Goal: Information Seeking & Learning: Learn about a topic

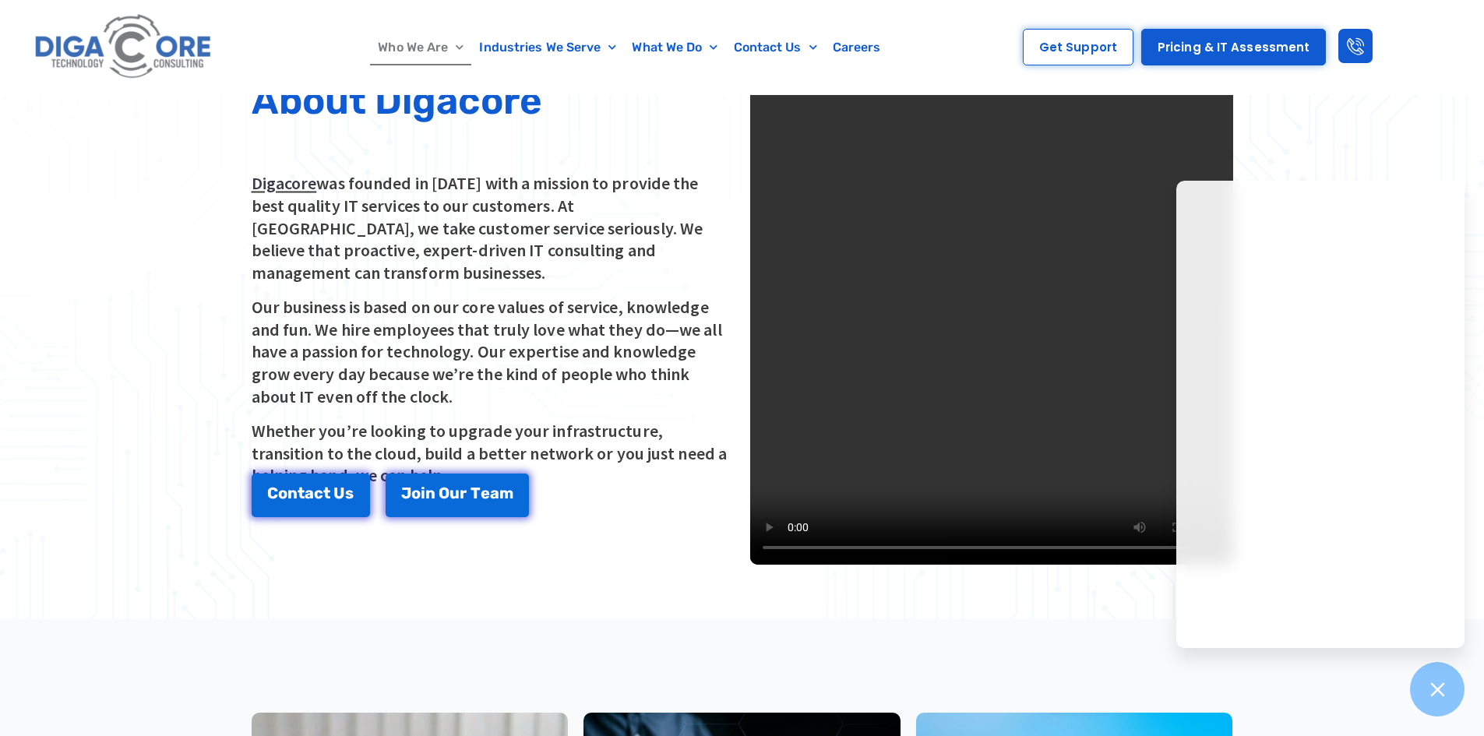
scroll to position [185, 0]
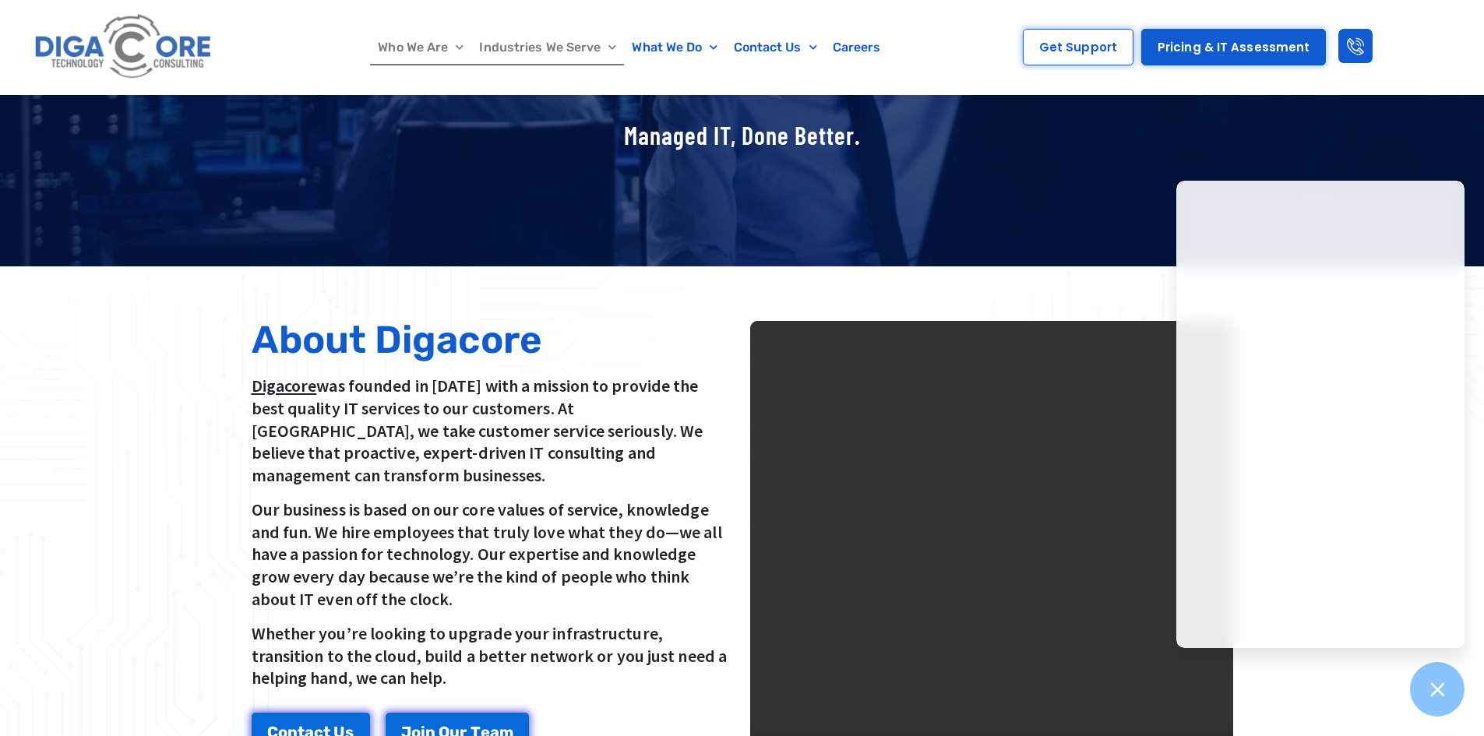
click at [618, 51] on link "Industries We Serve" at bounding box center [547, 48] width 153 height 36
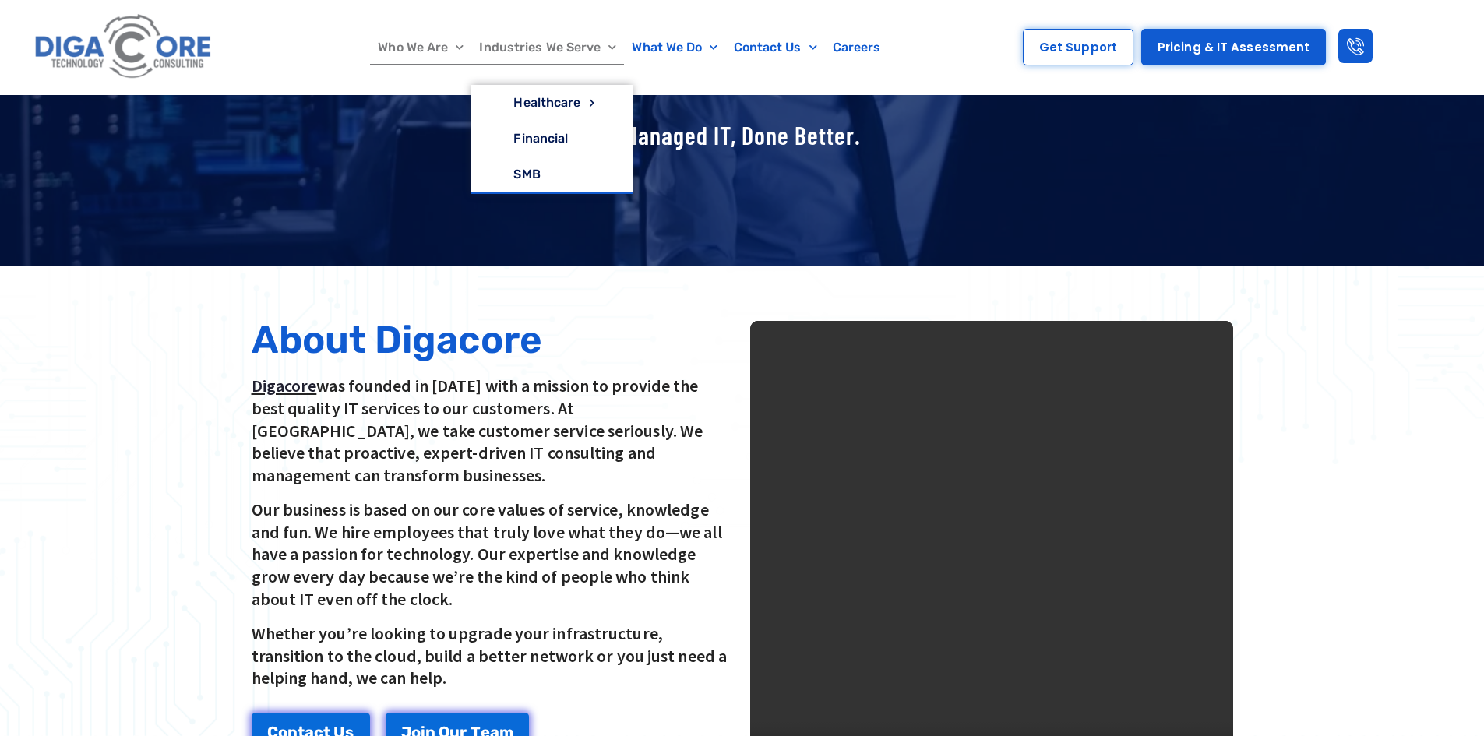
scroll to position [184, 0]
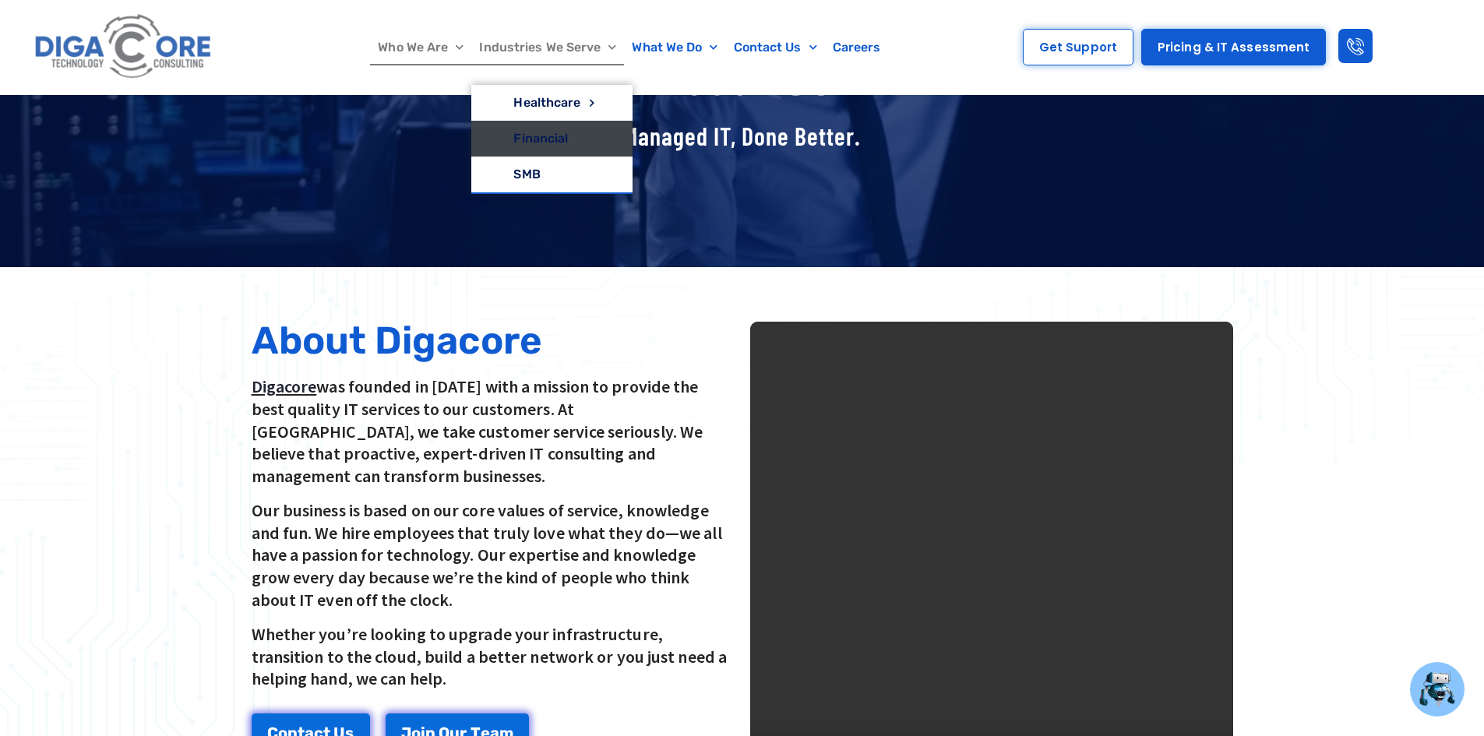
click at [582, 127] on link "Financial" at bounding box center [551, 139] width 160 height 36
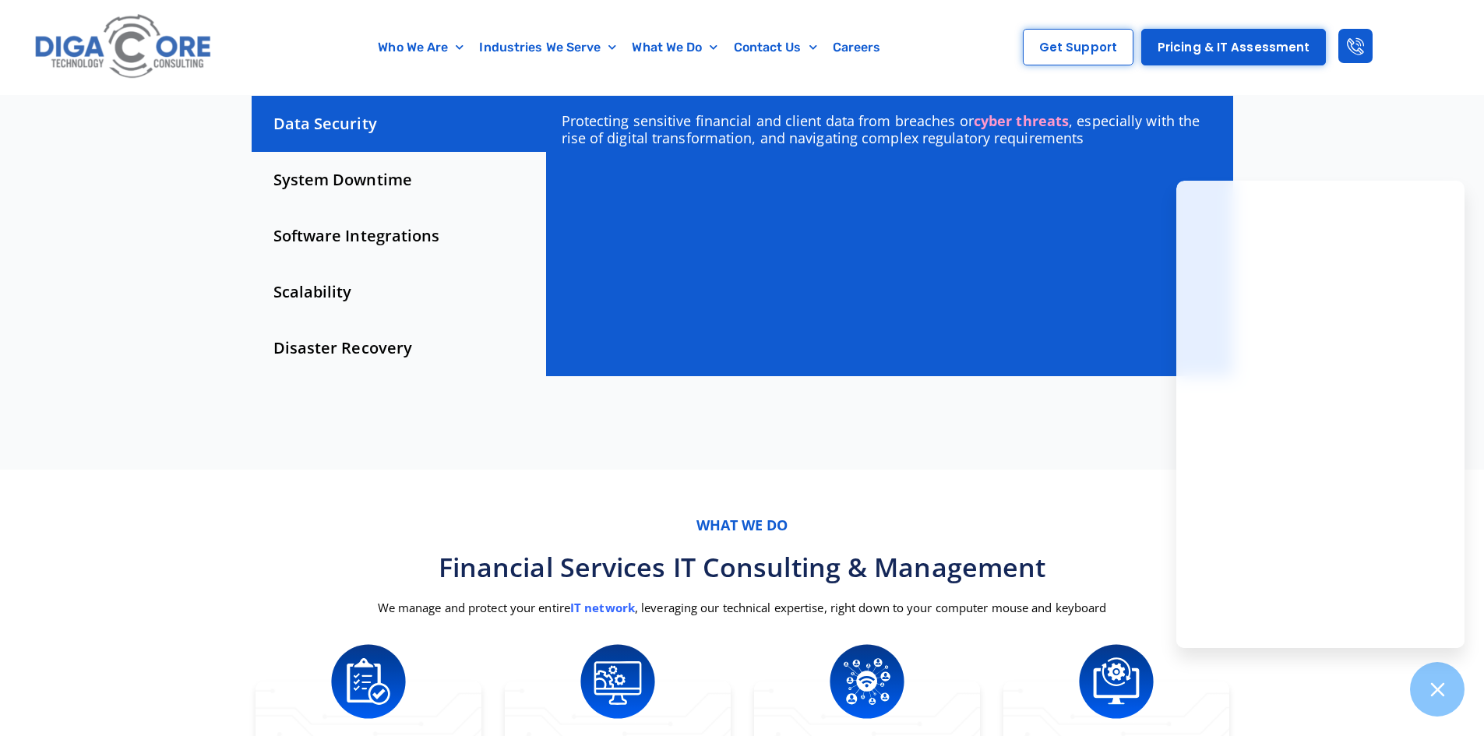
scroll to position [545, 0]
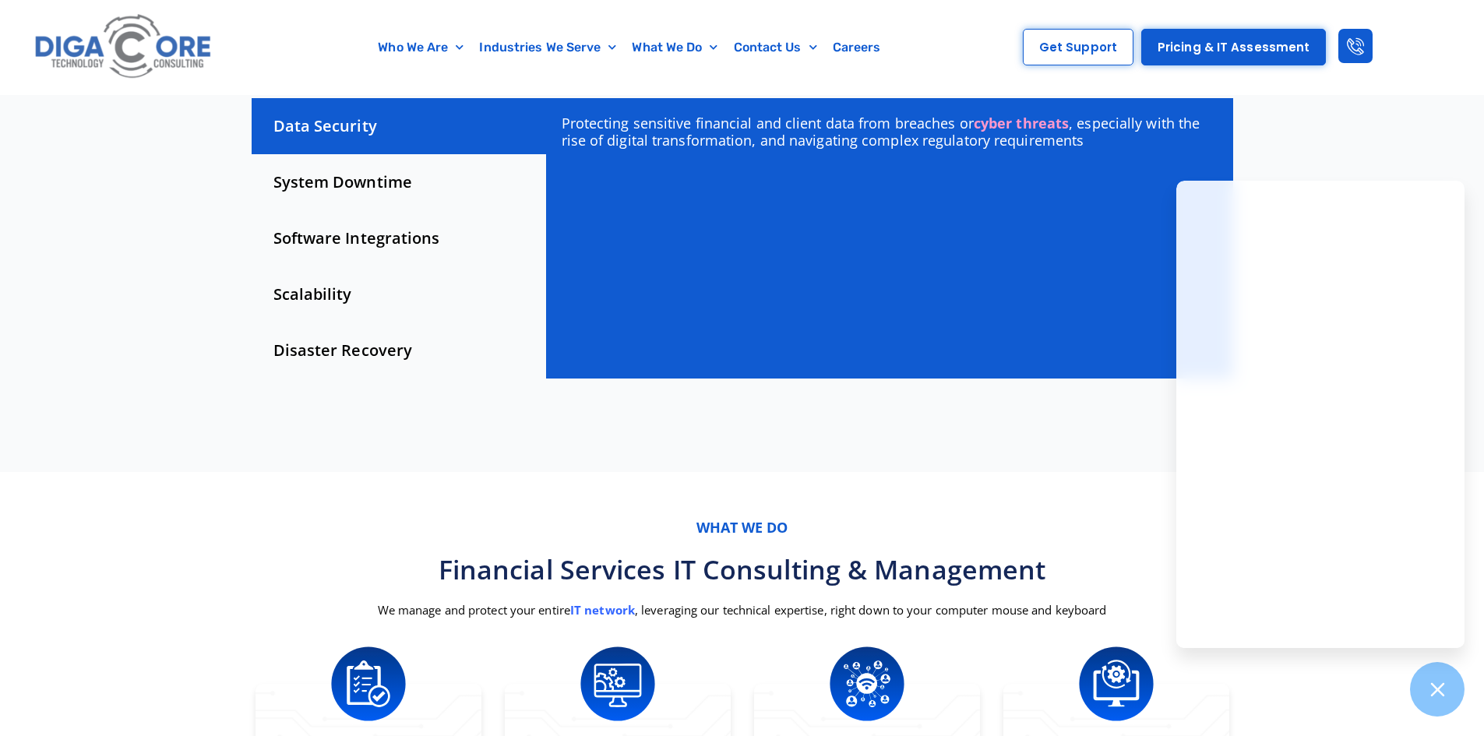
click at [364, 172] on div "System Downtime" at bounding box center [399, 182] width 294 height 56
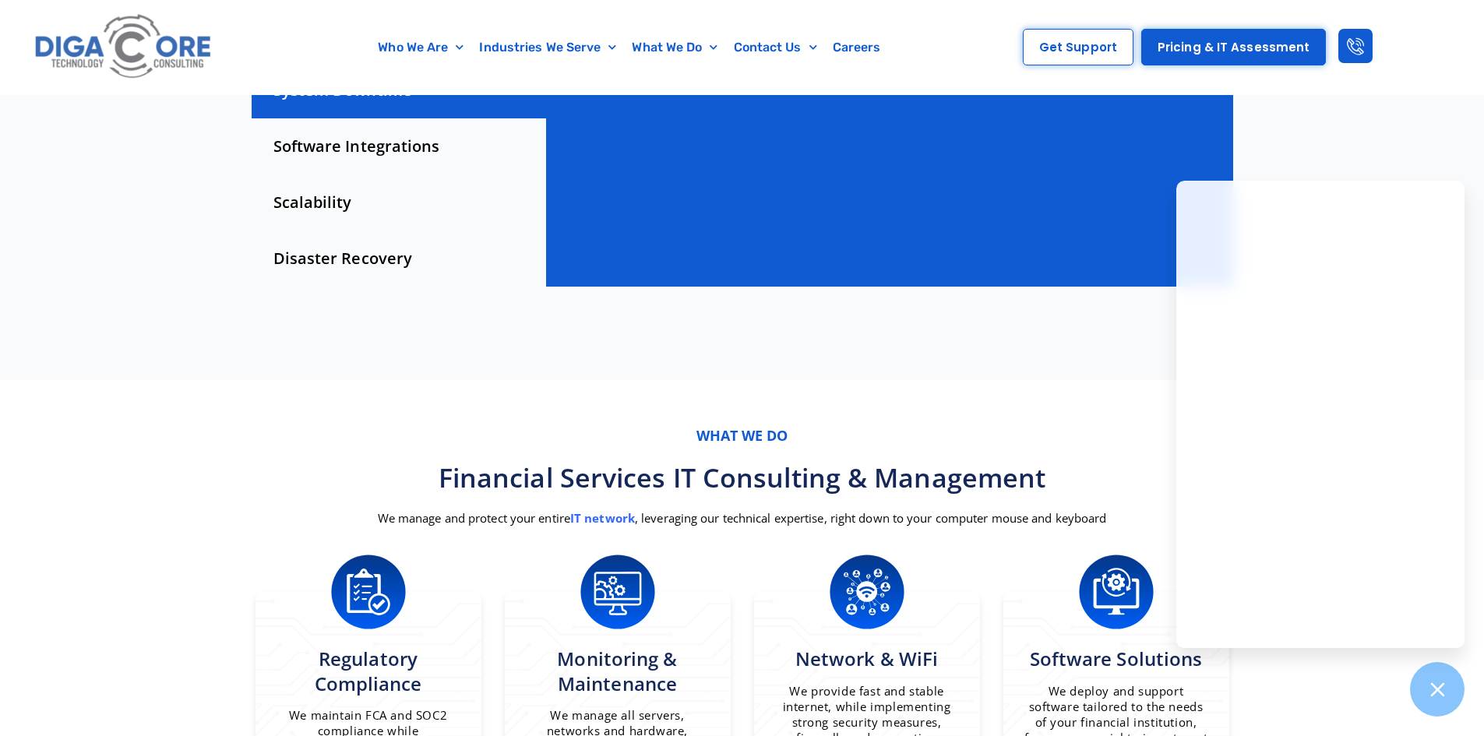
scroll to position [623, 0]
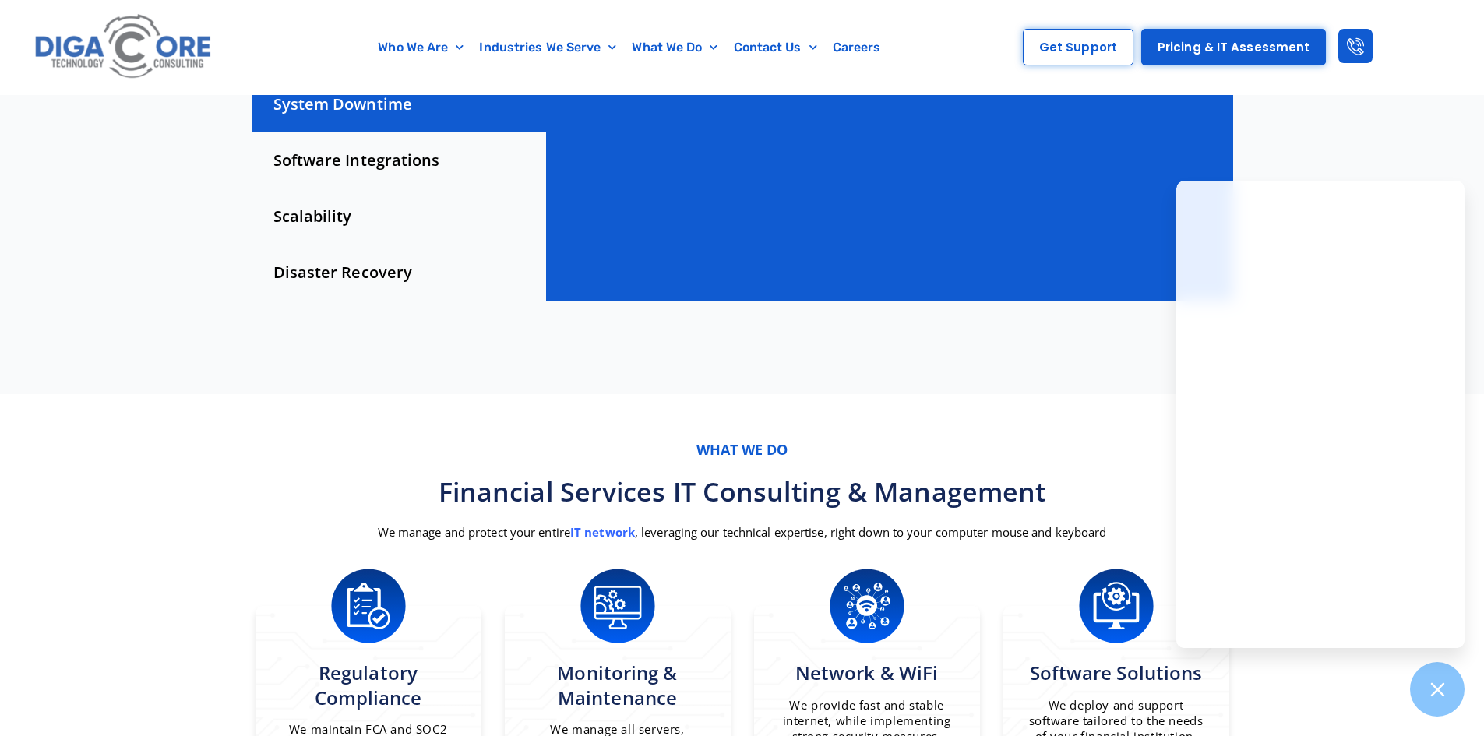
click at [417, 169] on div "Software Integrations" at bounding box center [399, 160] width 294 height 56
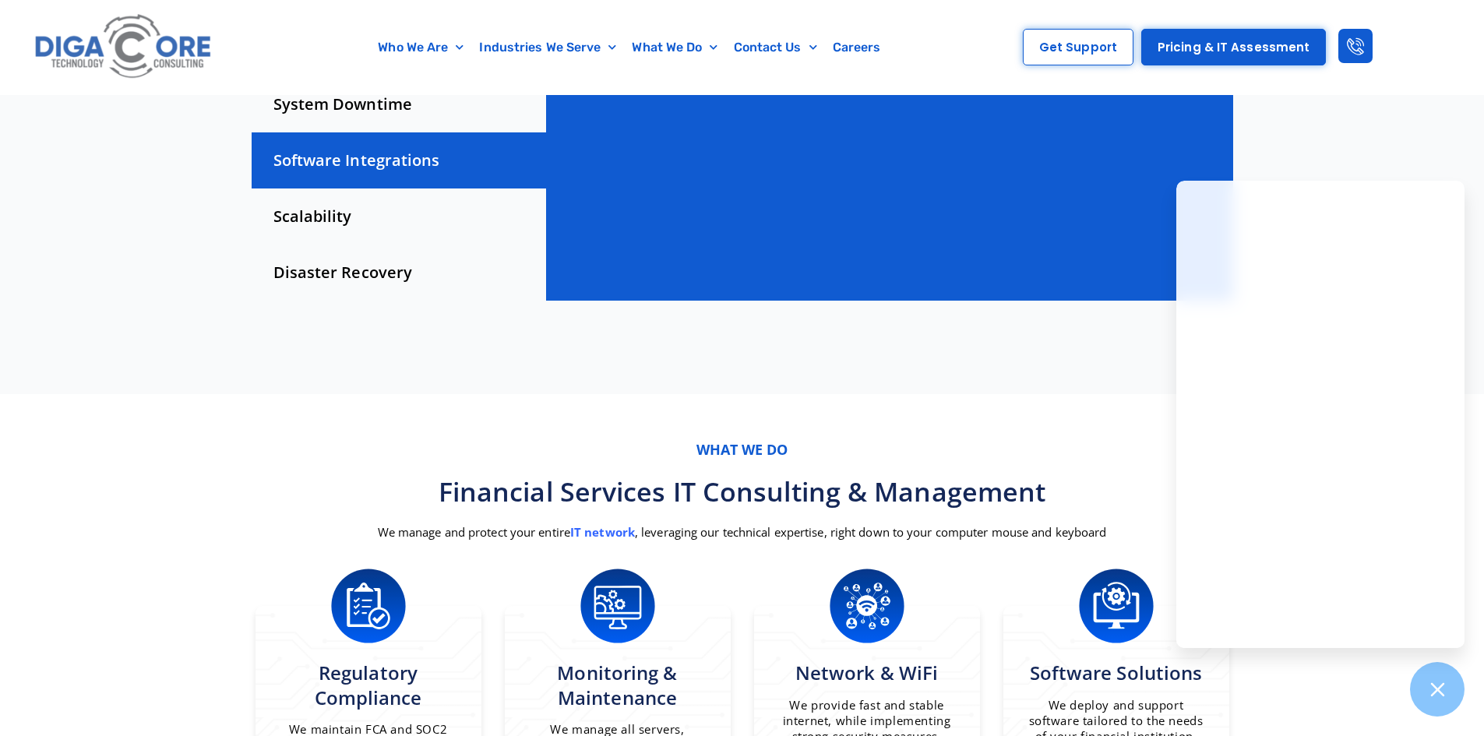
click at [333, 221] on div "Scalability" at bounding box center [399, 216] width 294 height 56
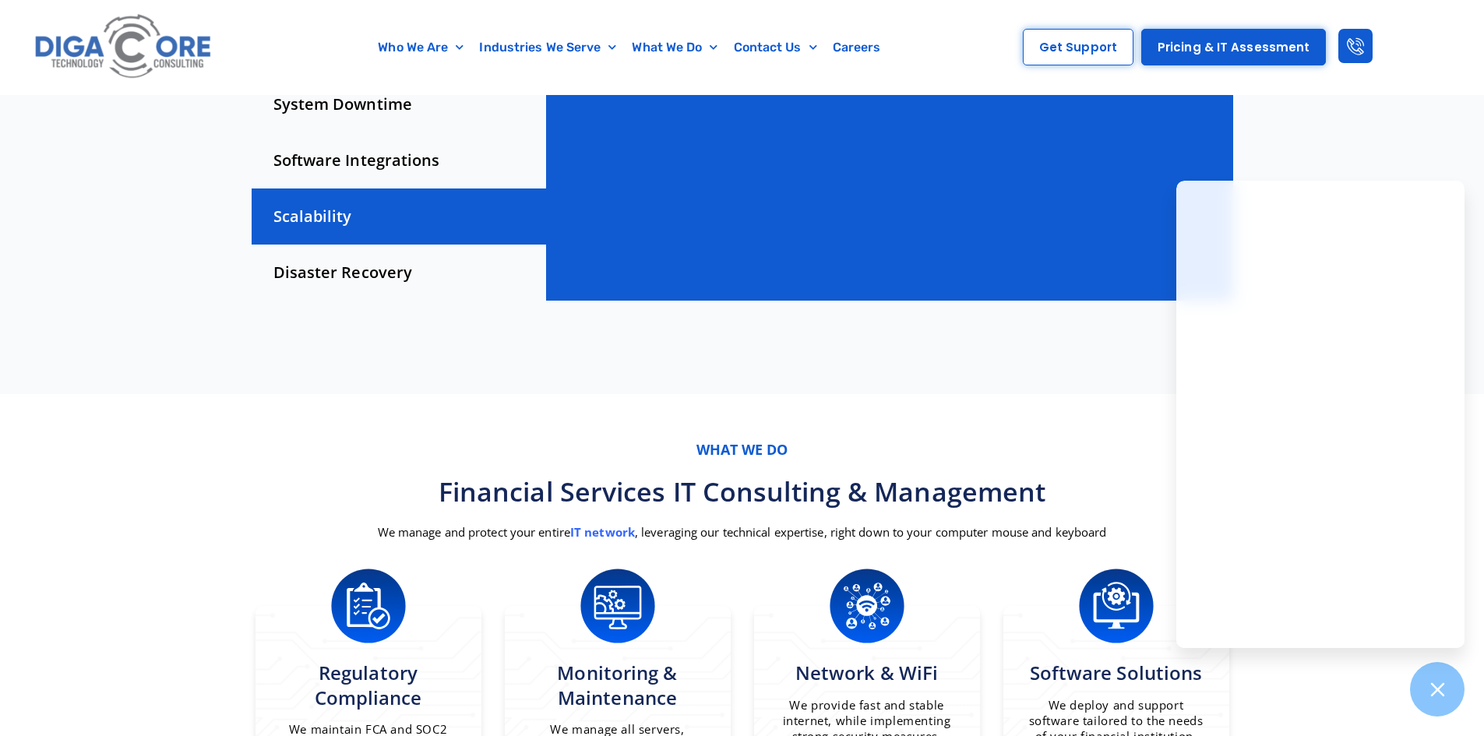
click at [347, 279] on div "Disaster Recovery" at bounding box center [399, 273] width 294 height 56
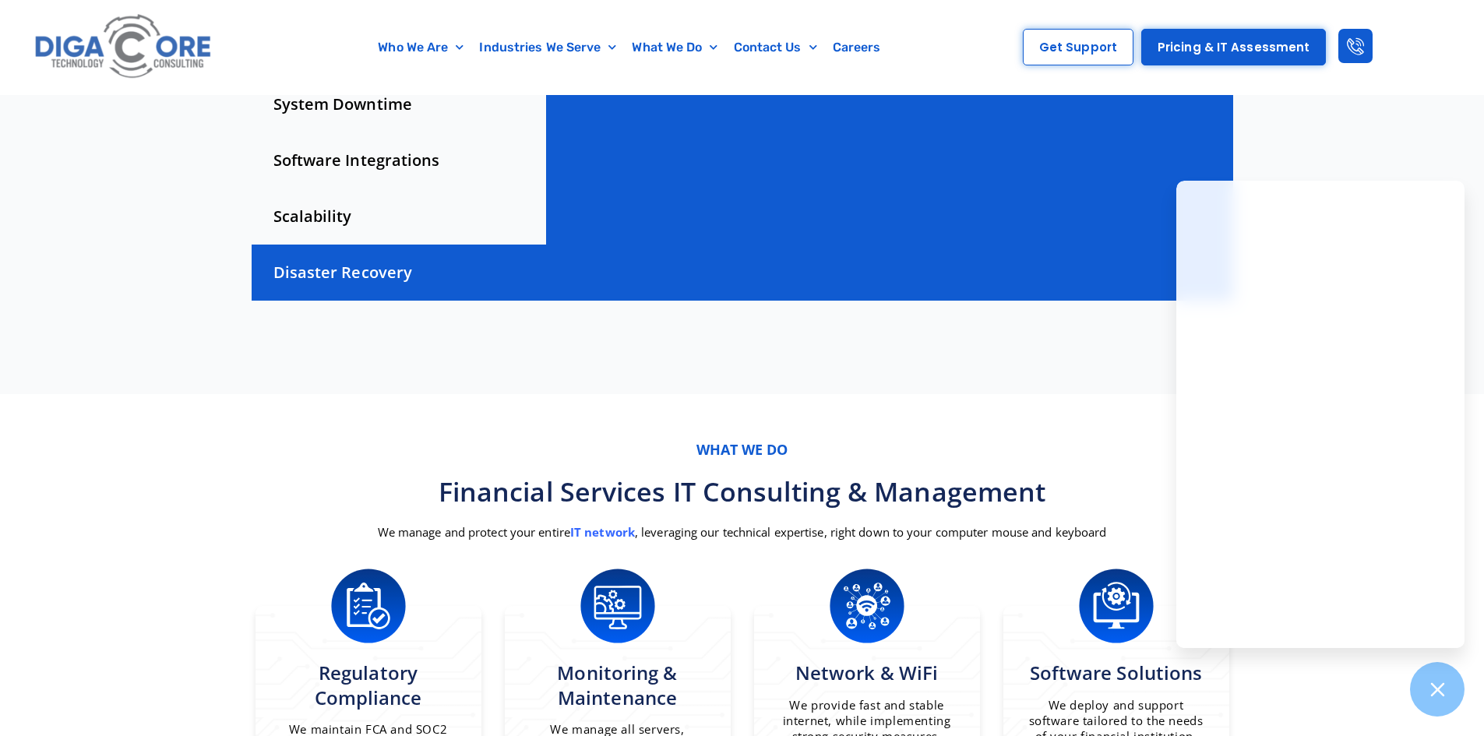
click at [340, 215] on div "Scalability" at bounding box center [399, 216] width 294 height 56
